Goal: Book appointment/travel/reservation

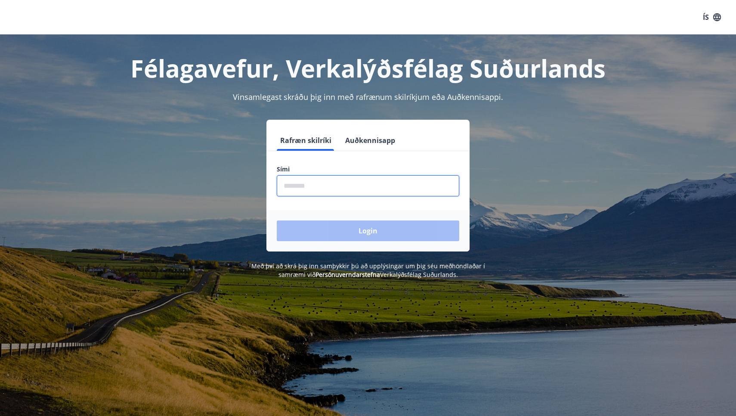
click at [321, 189] on input "phone" at bounding box center [368, 185] width 183 height 21
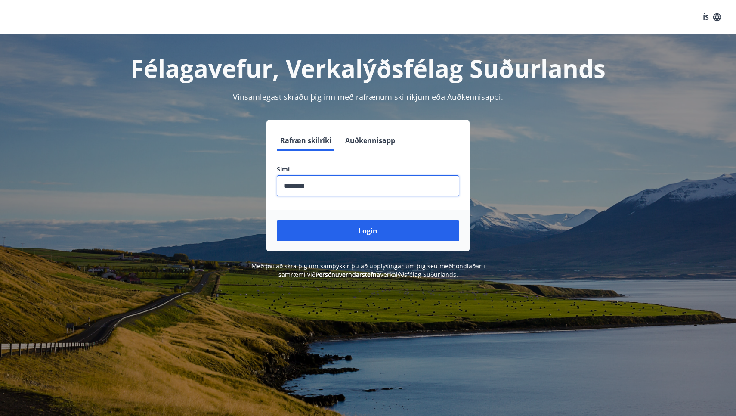
type input "********"
click at [368, 231] on button "Login" at bounding box center [368, 230] width 183 height 21
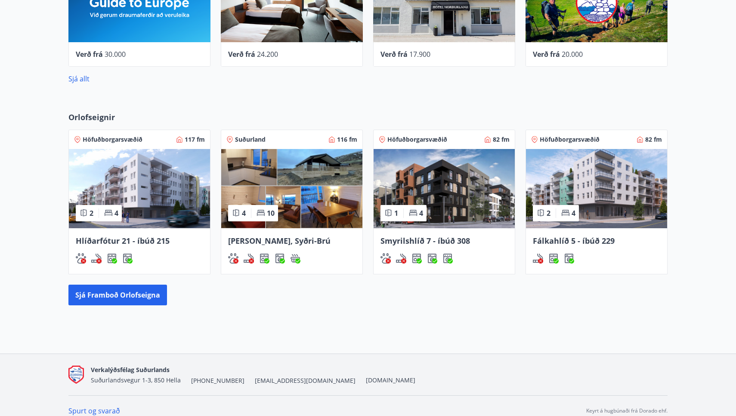
scroll to position [595, 0]
click at [567, 238] on span "Fálkahlíð 5 - íbúð 229" at bounding box center [574, 240] width 82 height 10
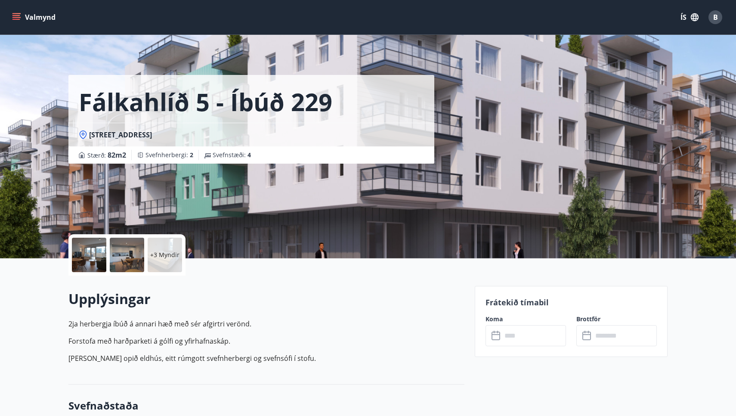
click at [524, 333] on input "text" at bounding box center [534, 335] width 64 height 21
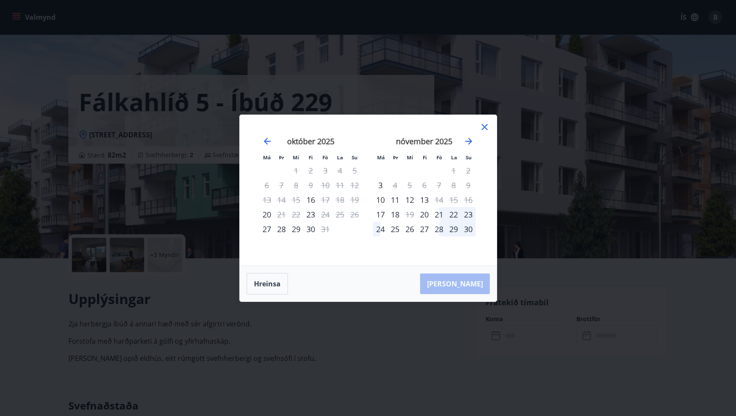
click at [483, 127] on icon at bounding box center [484, 127] width 10 height 10
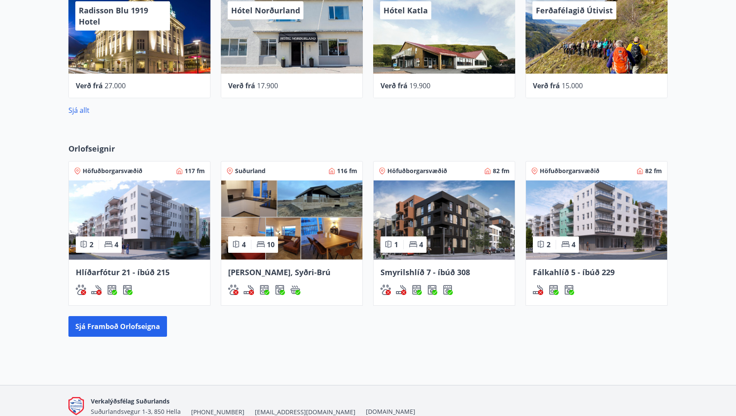
scroll to position [564, 0]
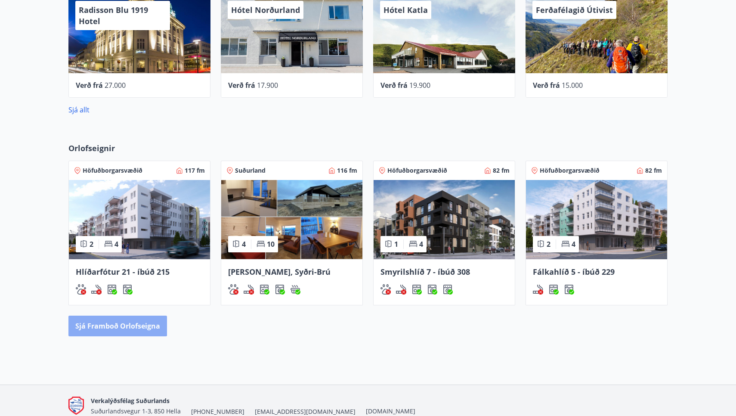
click at [114, 321] on button "Sjá framboð orlofseigna" at bounding box center [117, 326] width 99 height 21
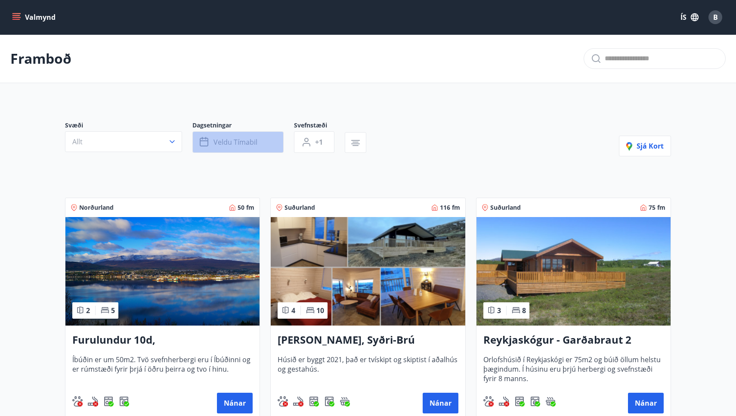
click at [241, 142] on span "Veldu tímabil" at bounding box center [235, 141] width 44 height 9
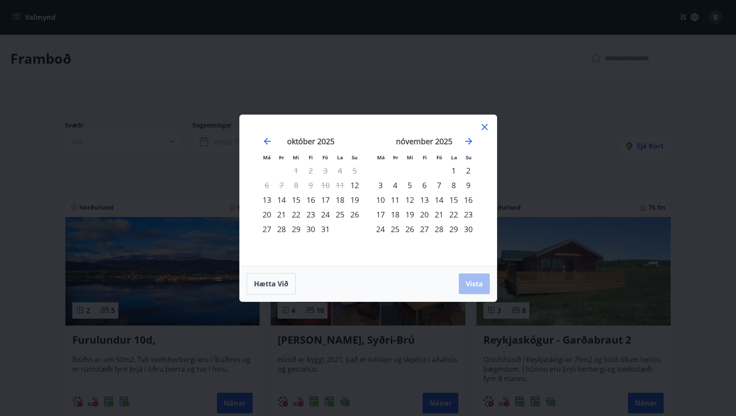
click at [453, 198] on div "15" at bounding box center [453, 199] width 15 height 15
click at [469, 198] on div "16" at bounding box center [468, 199] width 15 height 15
click at [475, 282] on span "Vista" at bounding box center [474, 283] width 17 height 9
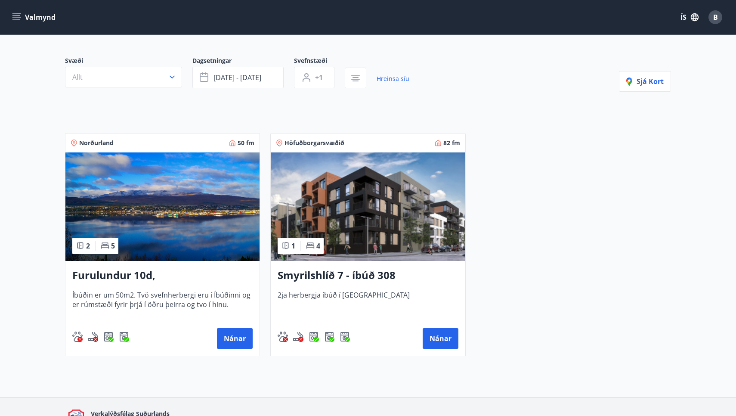
scroll to position [71, 0]
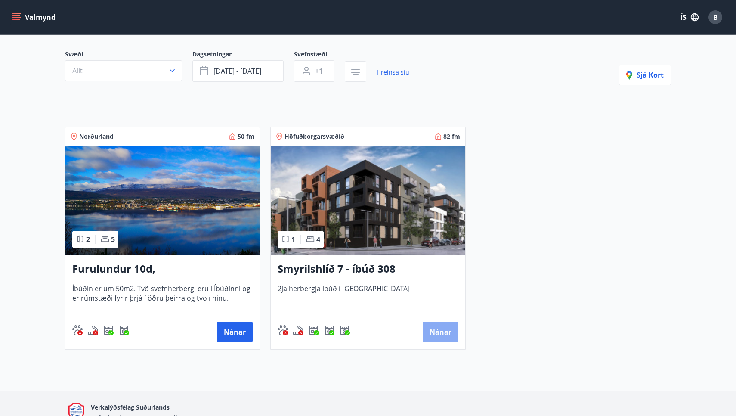
click at [443, 332] on button "Nánar" at bounding box center [441, 332] width 36 height 21
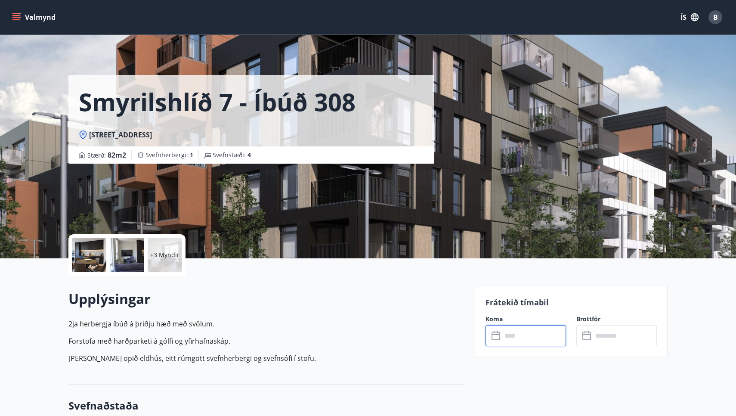
click at [525, 334] on input "text" at bounding box center [534, 335] width 64 height 21
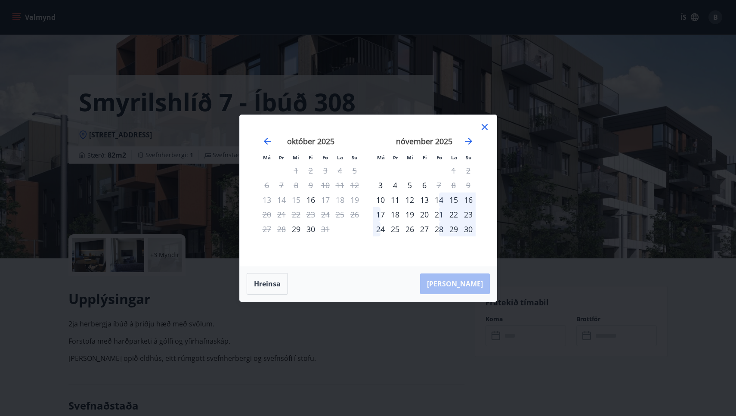
click at [439, 197] on div "14" at bounding box center [439, 199] width 15 height 15
click at [468, 198] on div "16" at bounding box center [468, 199] width 15 height 15
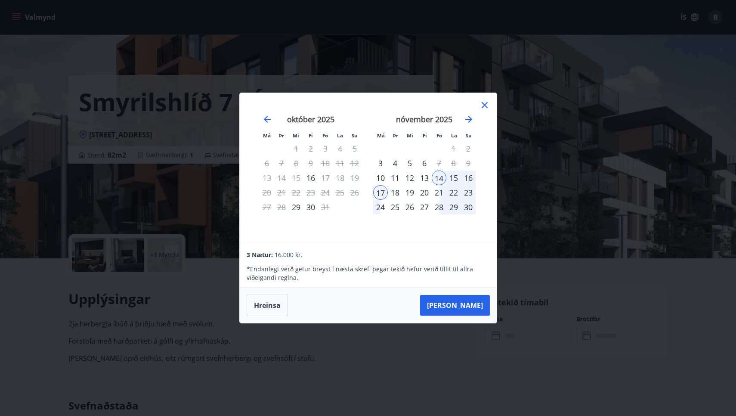
click at [468, 176] on div "16" at bounding box center [468, 177] width 15 height 15
click at [485, 103] on icon at bounding box center [484, 105] width 10 height 10
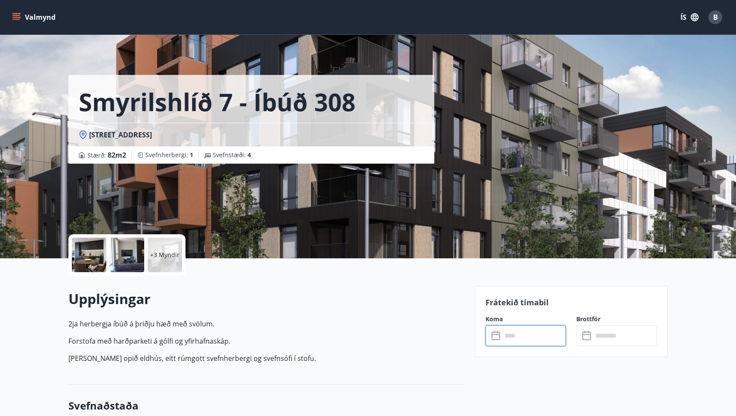
click at [97, 254] on div at bounding box center [89, 255] width 34 height 34
